Goal: Task Accomplishment & Management: Complete application form

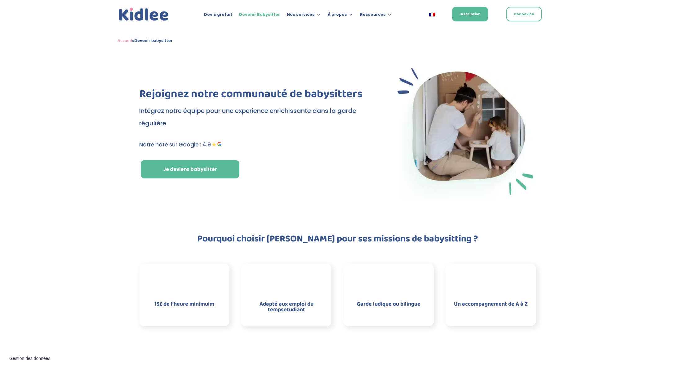
click at [132, 12] on img at bounding box center [144, 14] width 53 height 16
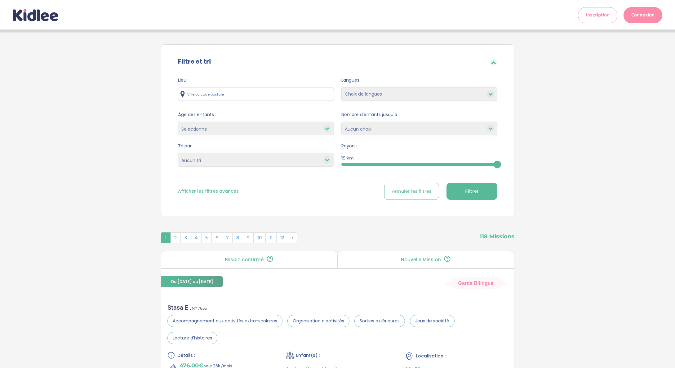
click at [408, 260] on p "Nouvelle Mission" at bounding box center [421, 259] width 40 height 5
click at [261, 260] on p "Besoin confirmé" at bounding box center [244, 259] width 39 height 5
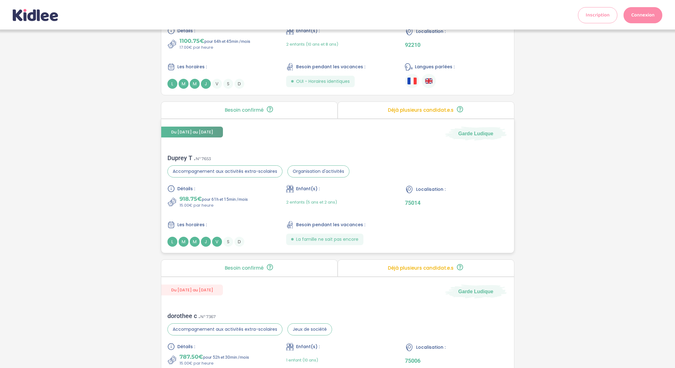
scroll to position [803, 0]
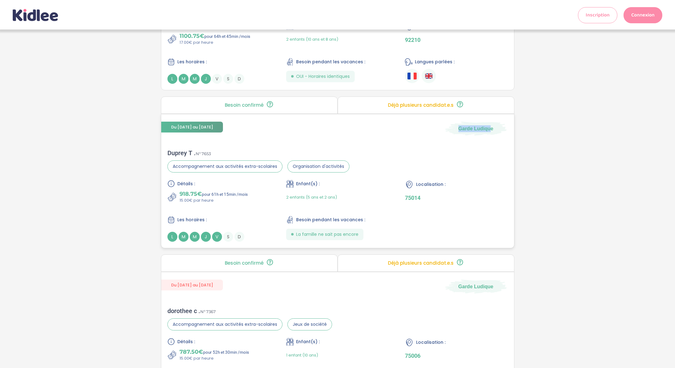
drag, startPoint x: 459, startPoint y: 112, endPoint x: 490, endPoint y: 113, distance: 31.0
click at [490, 125] on span "Garde Ludique" at bounding box center [475, 128] width 35 height 7
click at [486, 119] on div "Du 29-09-2025 au 31-07-2026 Garde Ludique Duprey T . N° 7653 Accompagnement aux…" at bounding box center [338, 181] width 354 height 134
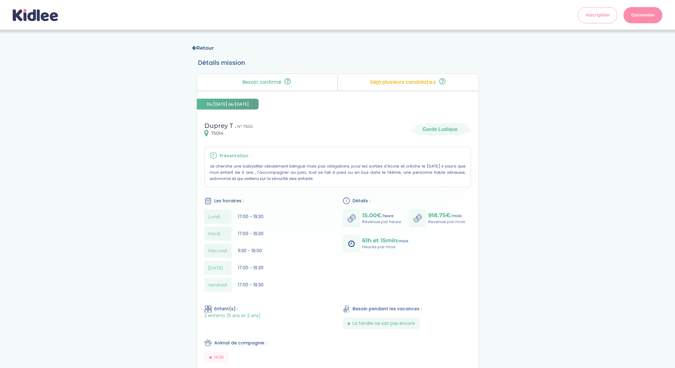
click at [197, 45] on link "Retour" at bounding box center [203, 48] width 22 height 6
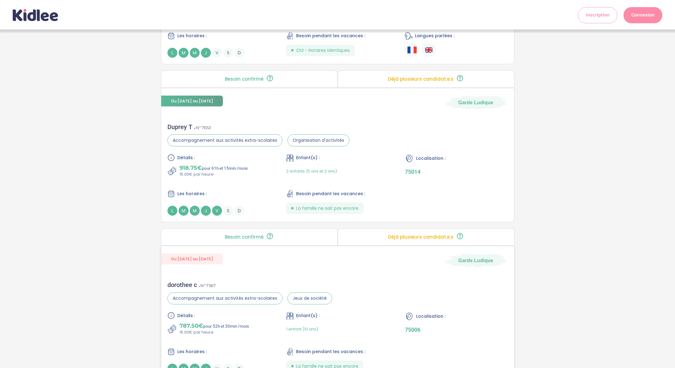
scroll to position [834, 0]
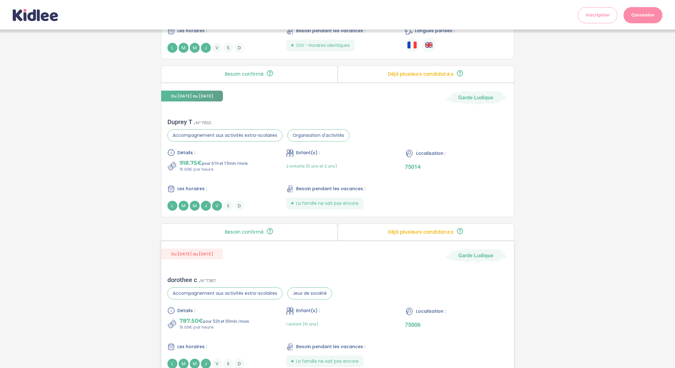
click at [214, 248] on span "Du [DATE] au [DATE]" at bounding box center [192, 253] width 62 height 11
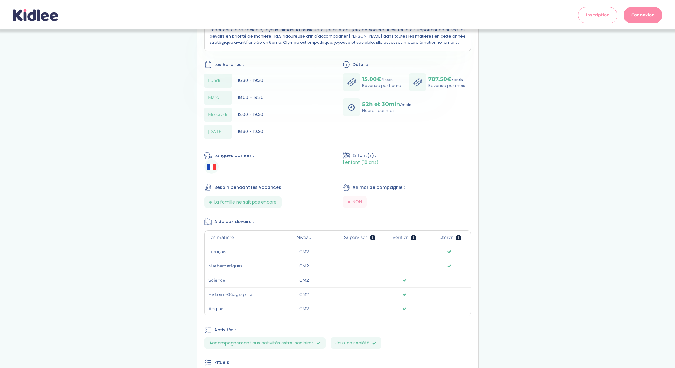
scroll to position [261, 0]
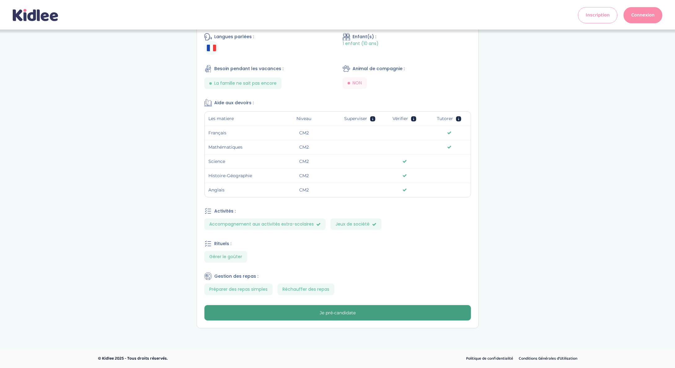
click at [349, 317] on button "Je pré-candidate" at bounding box center [337, 313] width 267 height 16
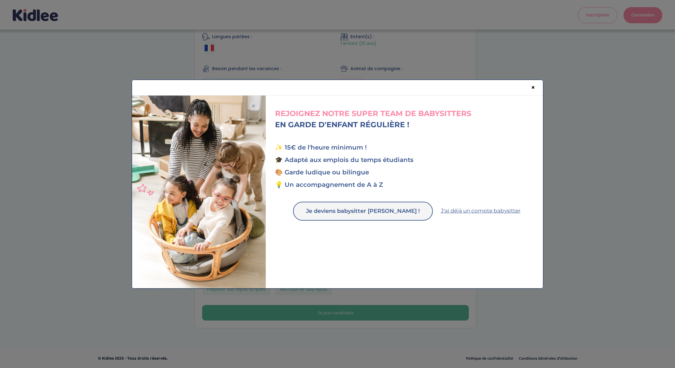
click at [385, 210] on button "Je deviens babysitter [PERSON_NAME] !" at bounding box center [363, 211] width 140 height 19
